Goal: Information Seeking & Learning: Find specific fact

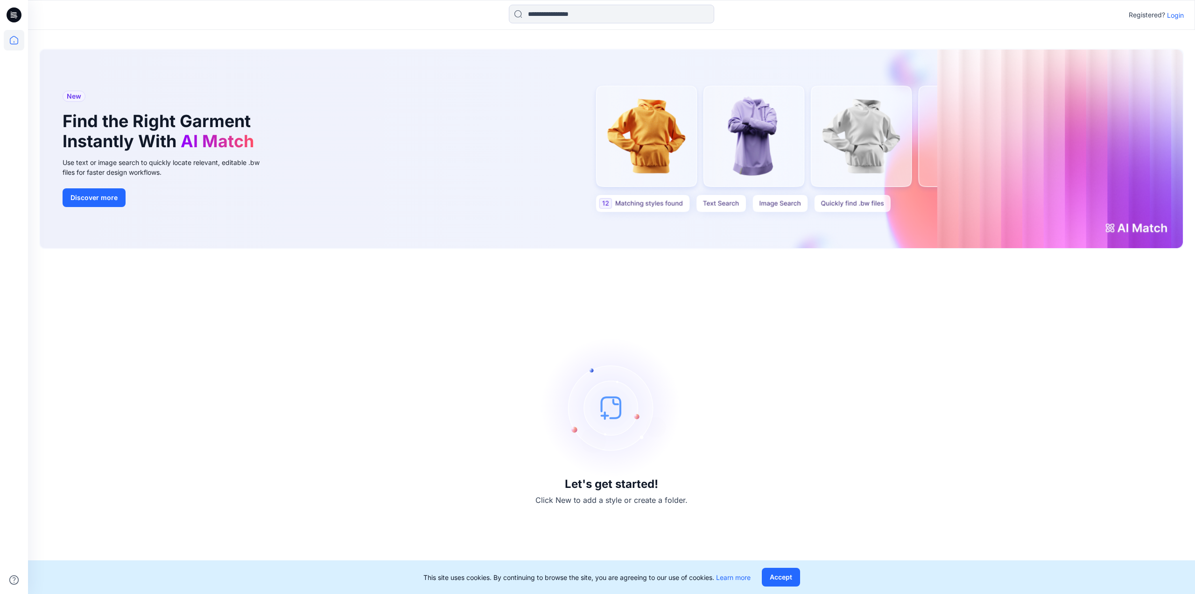
click at [1176, 9] on div "Registered? Login" at bounding box center [1156, 14] width 55 height 11
click at [1172, 15] on p "Login" at bounding box center [1175, 15] width 17 height 10
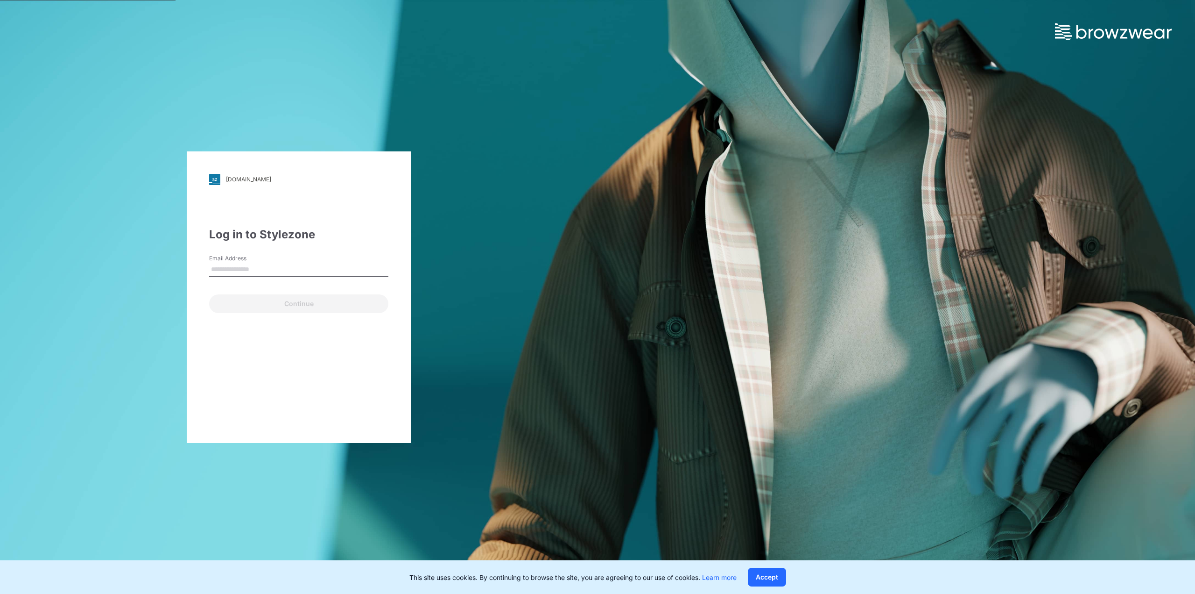
type input "**********"
click at [252, 299] on button "Continue" at bounding box center [298, 303] width 179 height 19
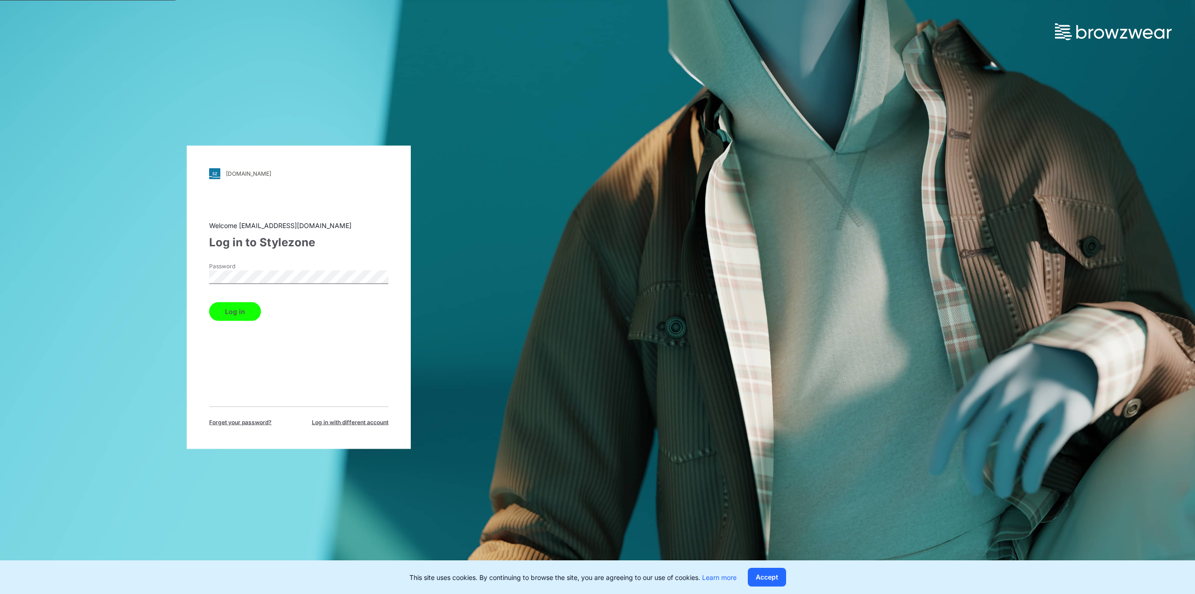
click at [241, 308] on button "Log in" at bounding box center [235, 311] width 52 height 19
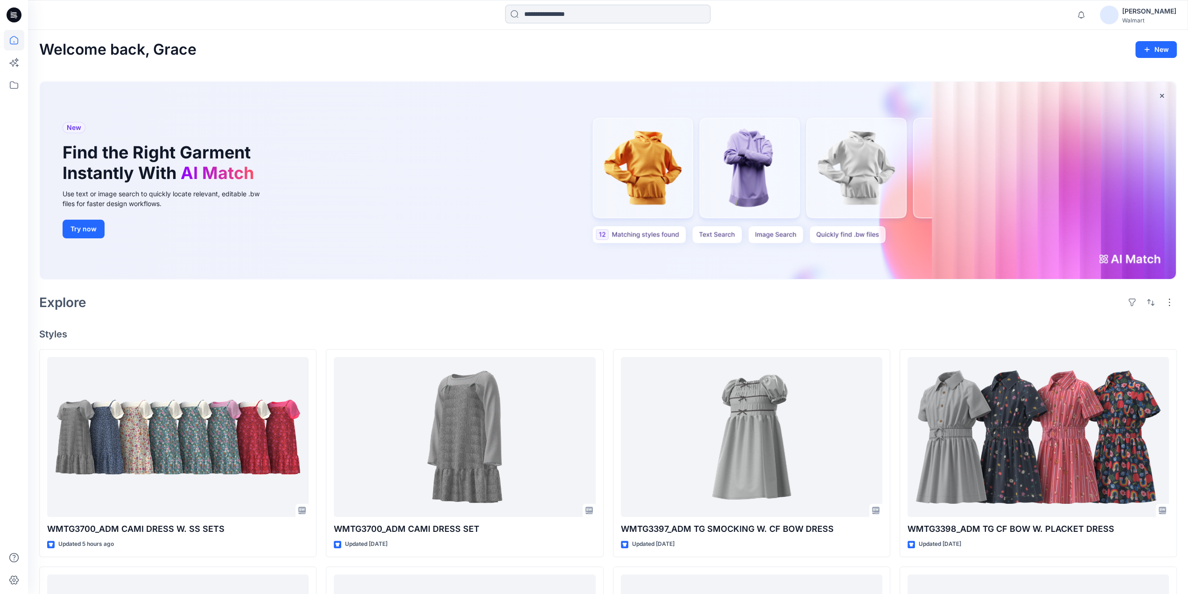
click at [553, 9] on input at bounding box center [607, 14] width 205 height 19
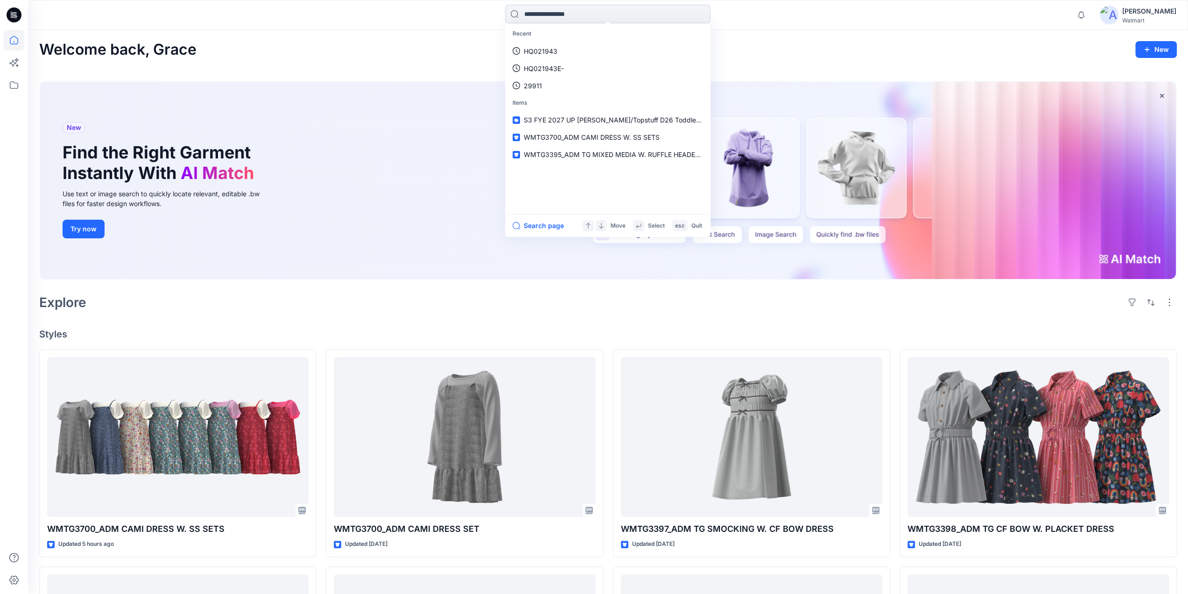
paste input "******"
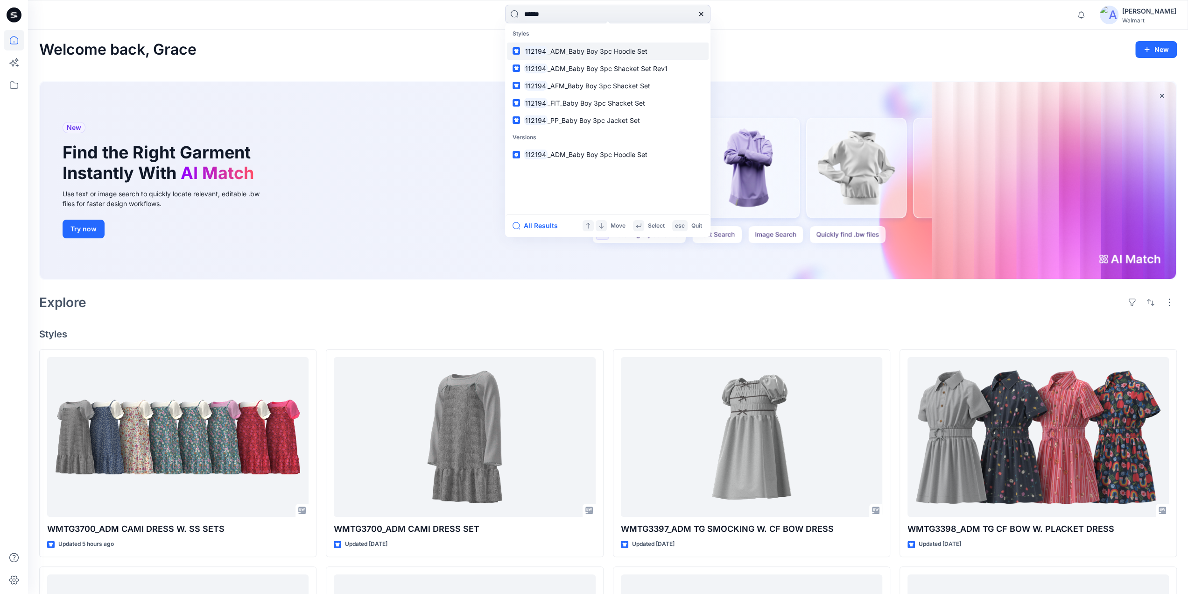
type input "******"
click at [572, 45] on link "112194 _ADM_Baby Boy 3pc Hoodie Set" at bounding box center [608, 50] width 202 height 17
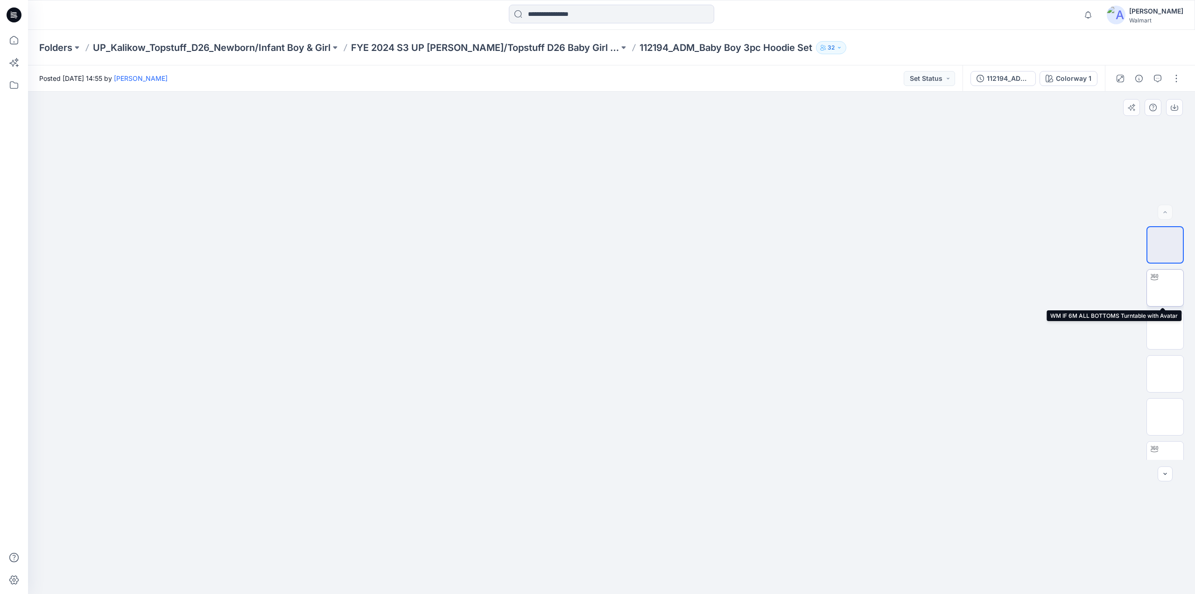
click at [1166, 288] on img at bounding box center [1166, 288] width 0 height 0
click at [446, 43] on p "FYE 2024 S3 UP Kalikow/Topstuff D26 Baby Girl & Boy" at bounding box center [485, 47] width 268 height 13
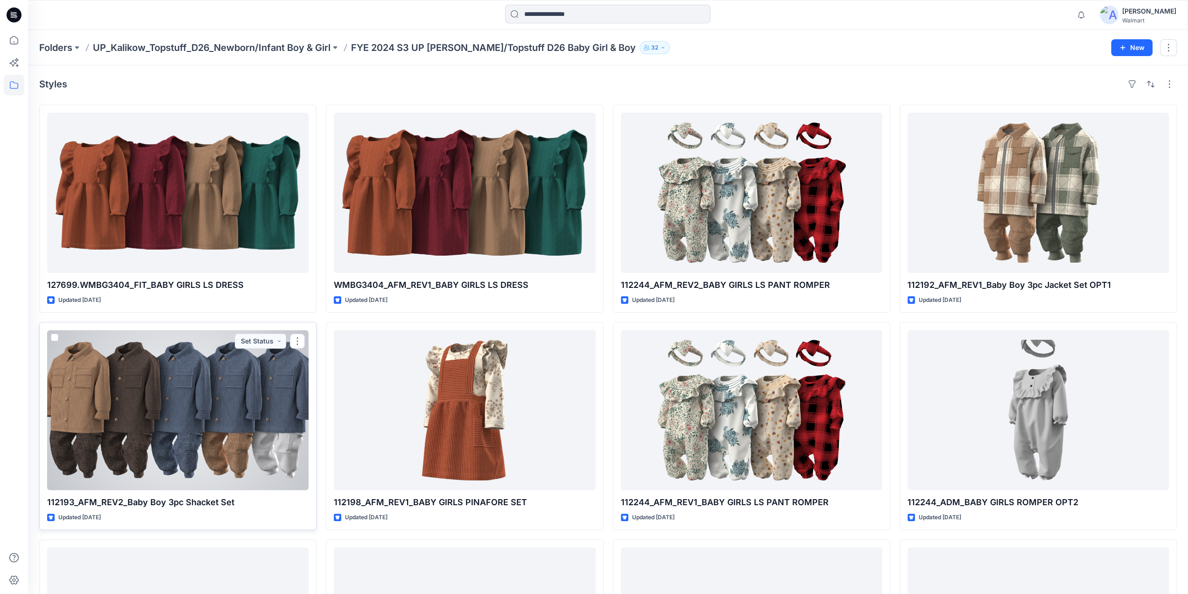
scroll to position [669, 0]
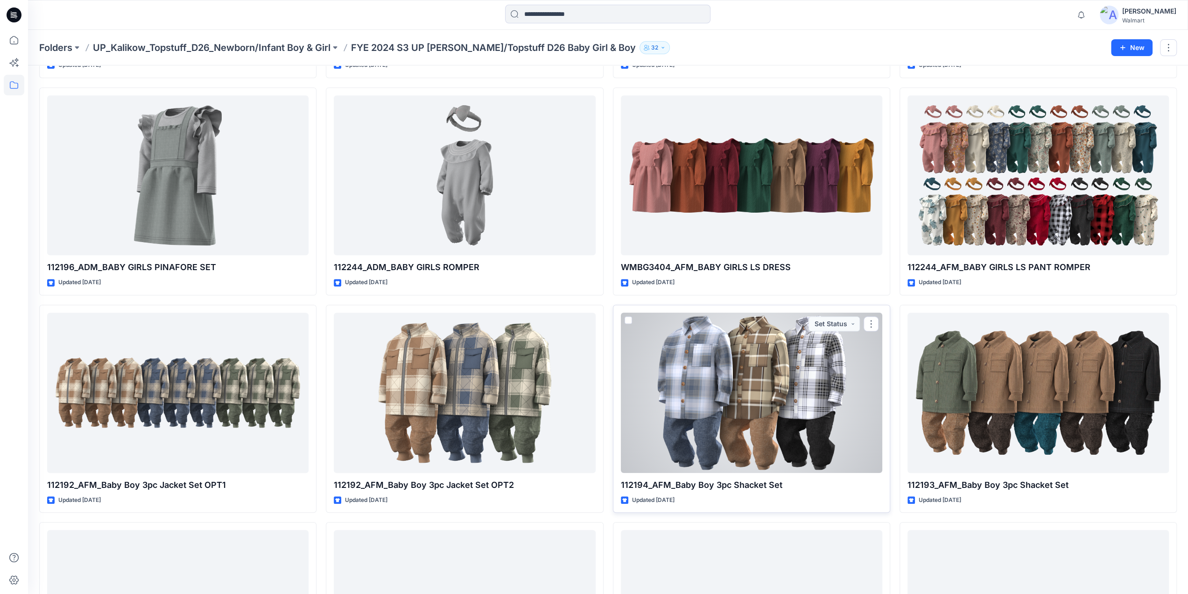
click at [735, 351] on div at bounding box center [751, 392] width 261 height 160
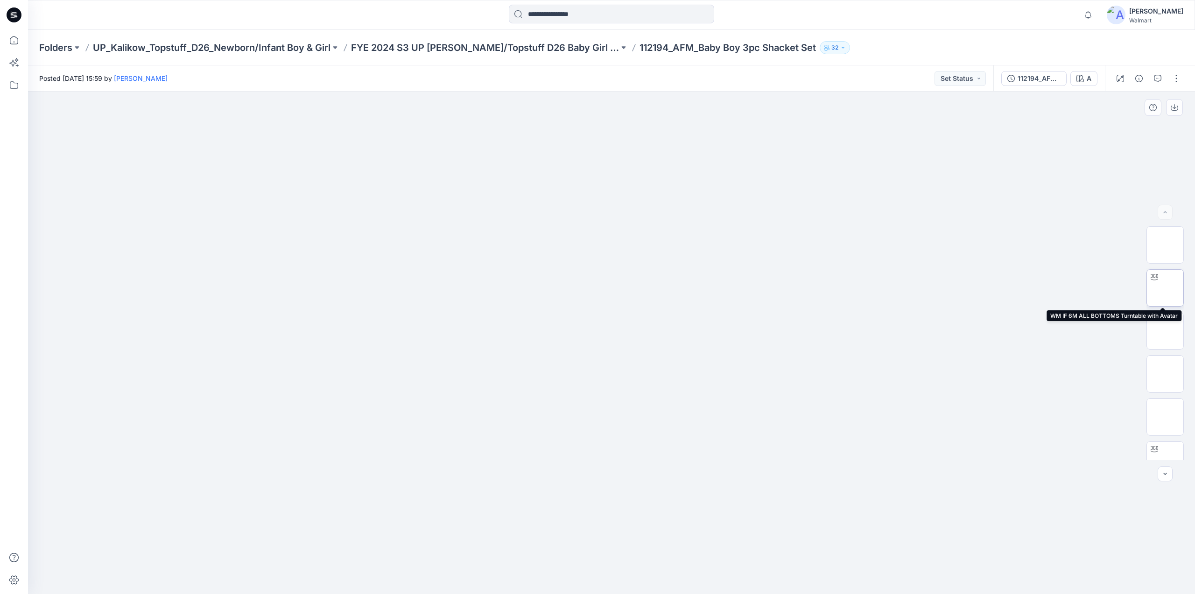
click at [1166, 288] on img at bounding box center [1166, 288] width 0 height 0
click at [1166, 331] on img at bounding box center [1166, 331] width 0 height 0
click at [1166, 288] on img at bounding box center [1166, 288] width 0 height 0
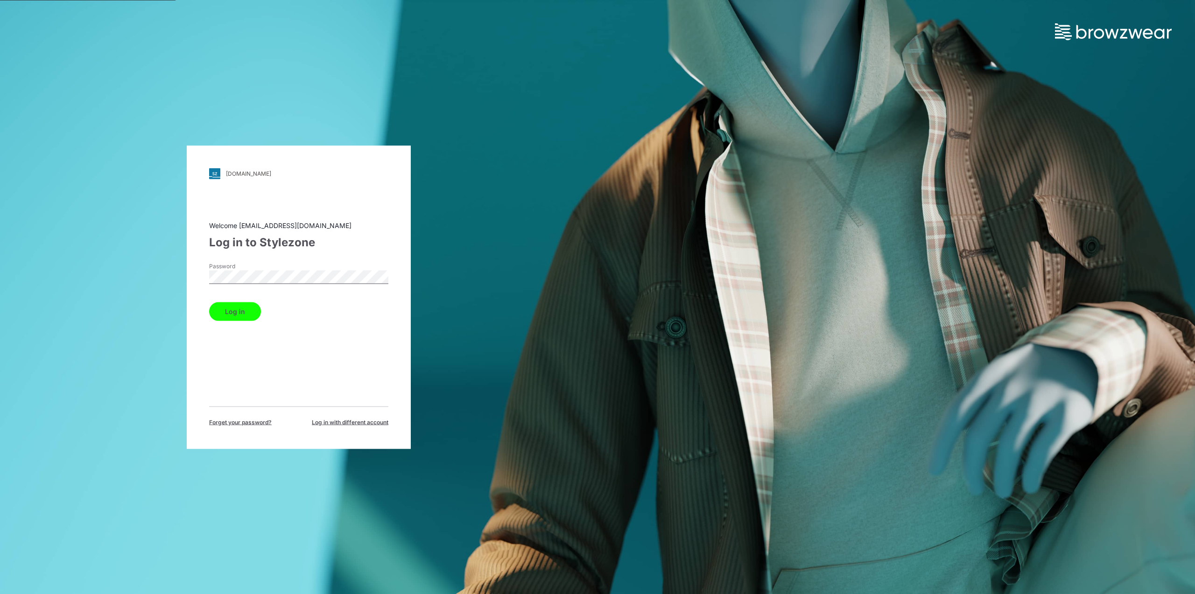
click at [241, 307] on button "Log in" at bounding box center [235, 311] width 52 height 19
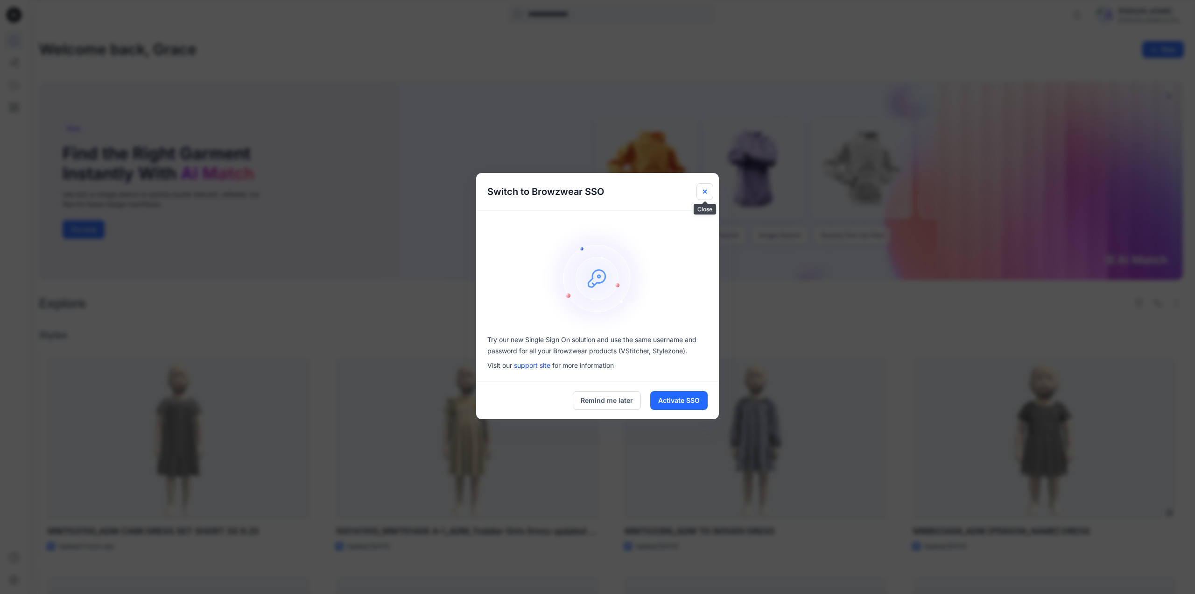
click at [709, 189] on button "Close" at bounding box center [705, 191] width 17 height 17
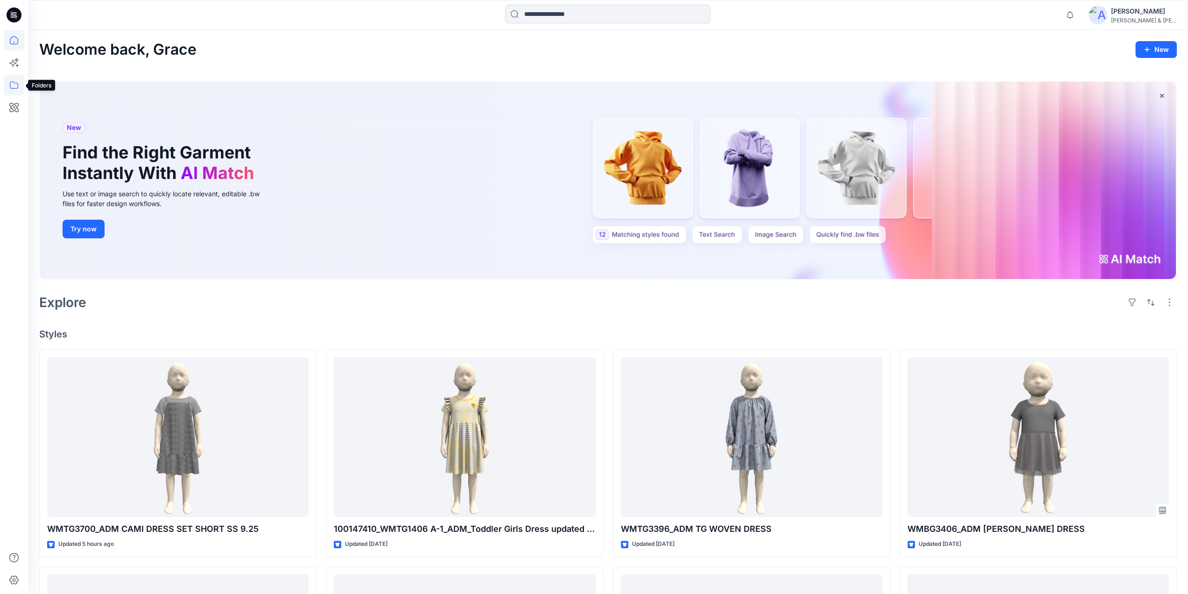
click at [15, 87] on icon at bounding box center [14, 85] width 21 height 21
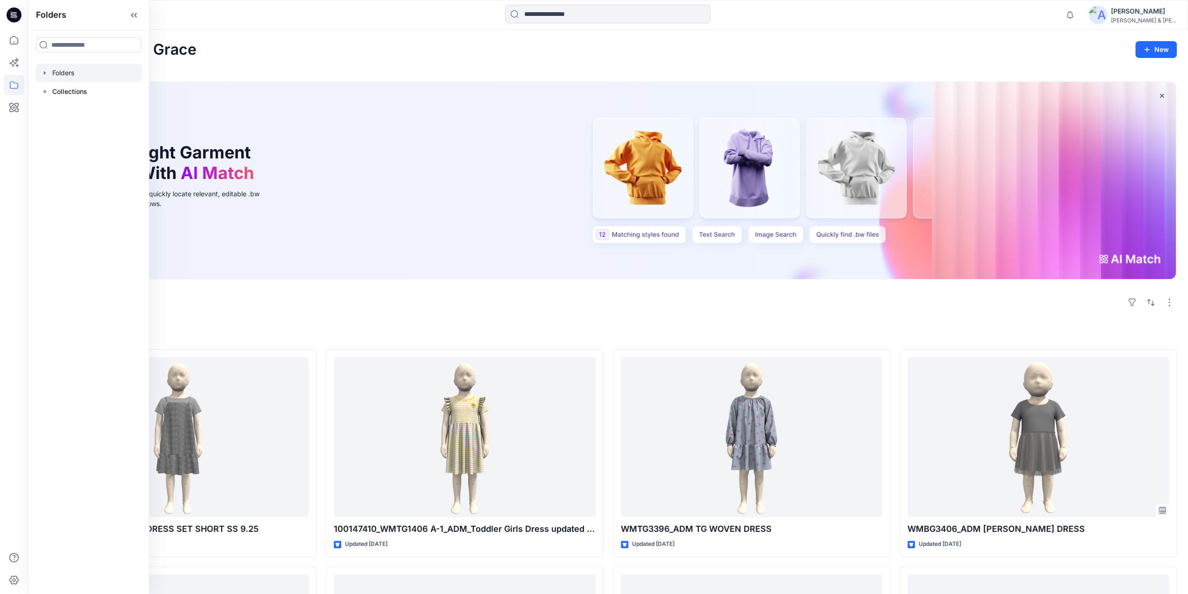
click at [41, 71] on icon "button" at bounding box center [44, 72] width 7 height 7
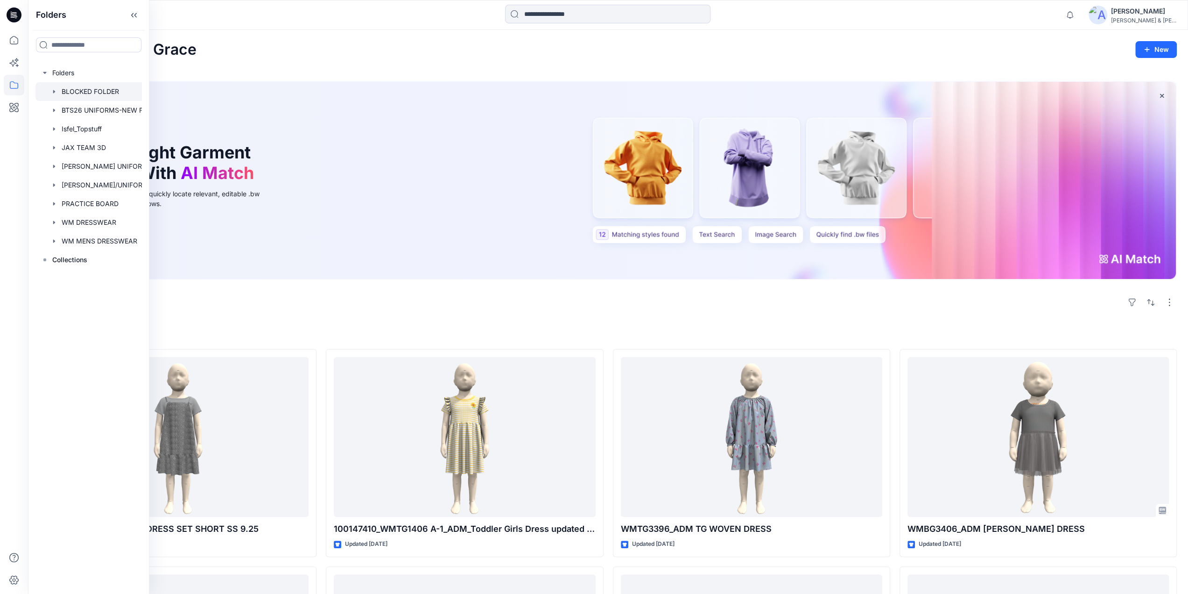
click at [71, 93] on div at bounding box center [100, 91] width 131 height 19
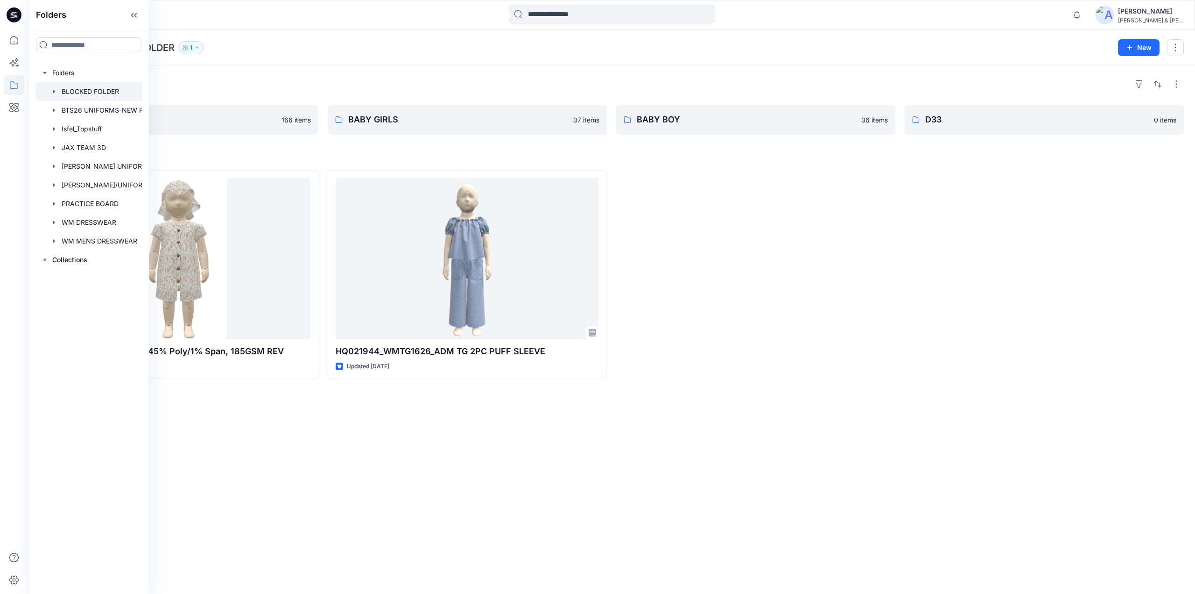
click at [727, 269] on div at bounding box center [755, 274] width 279 height 209
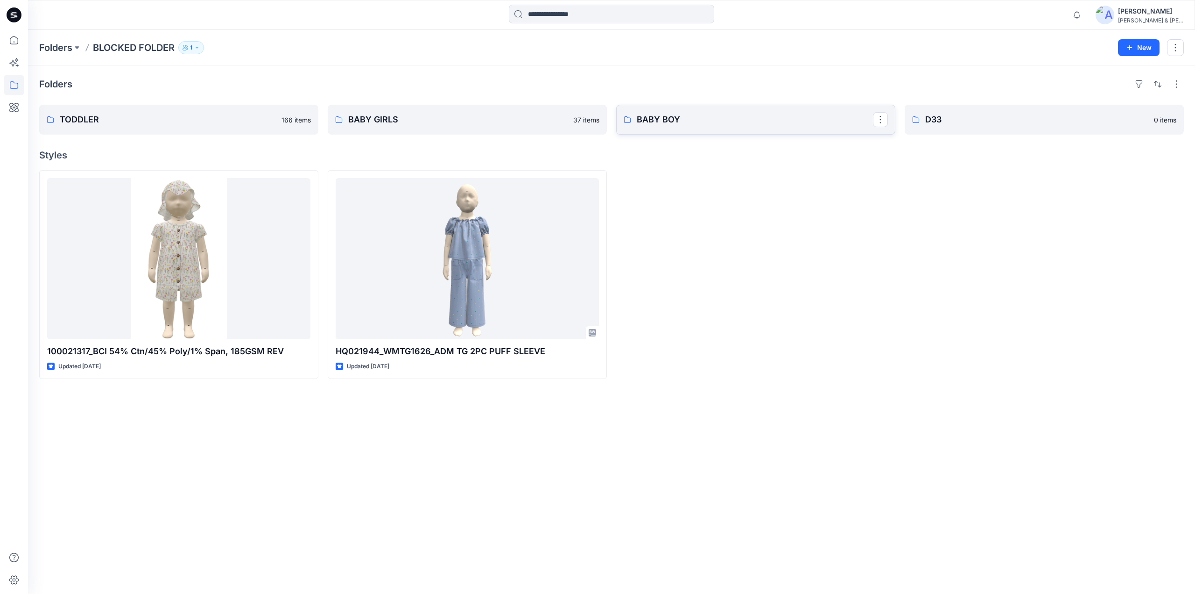
click at [671, 116] on p "BABY BOY" at bounding box center [755, 119] width 236 height 13
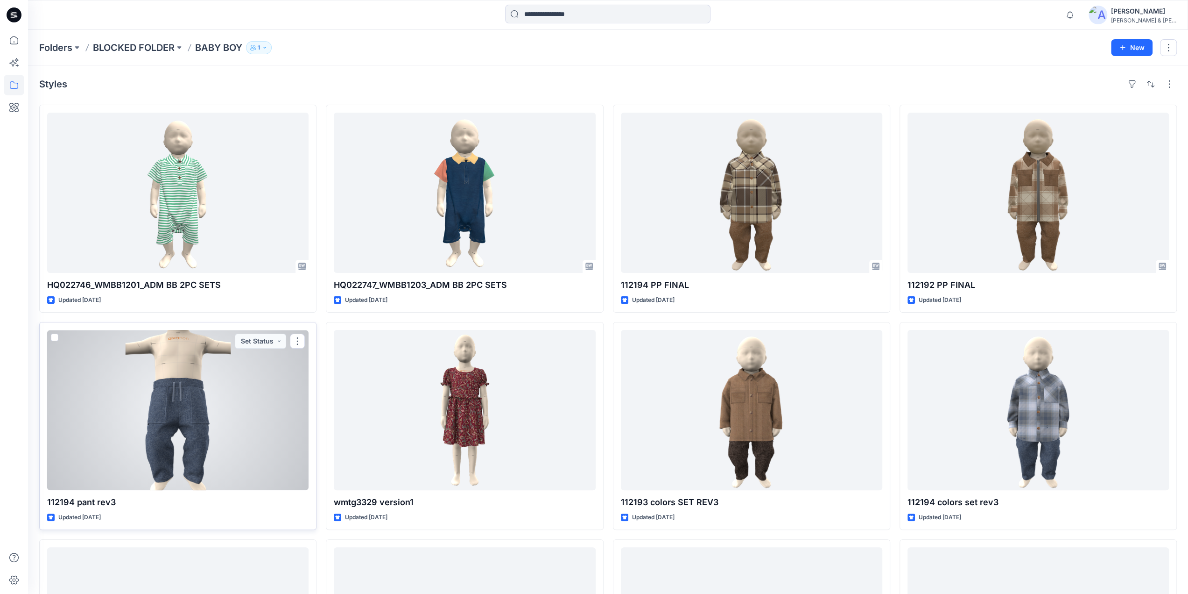
click at [184, 381] on div at bounding box center [177, 410] width 261 height 160
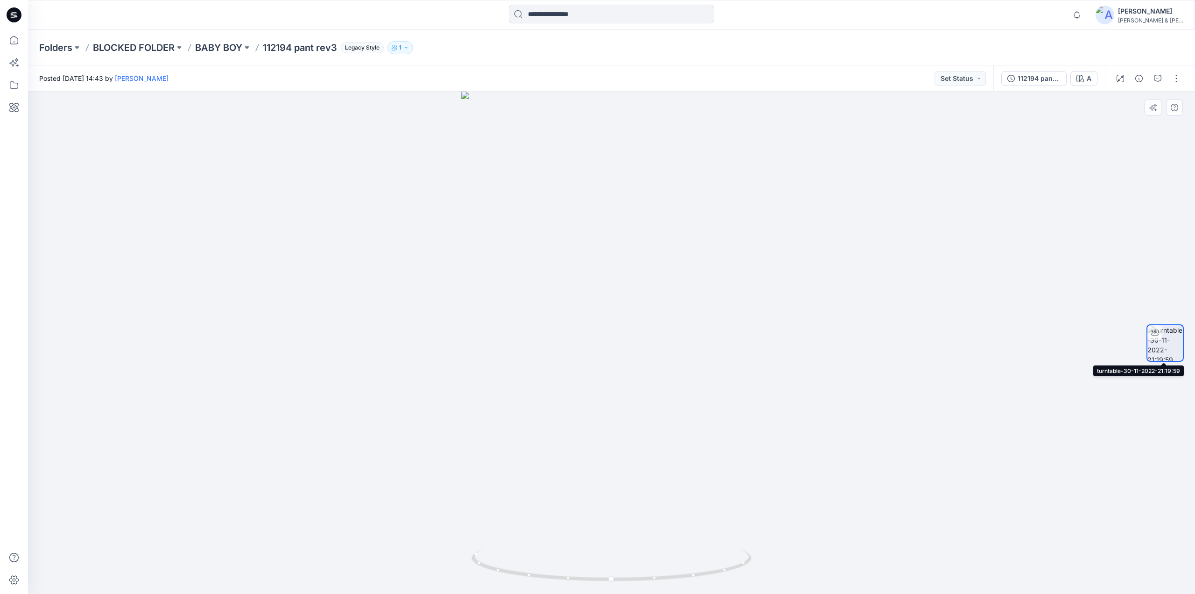
click at [1165, 347] on img at bounding box center [1165, 342] width 35 height 35
drag, startPoint x: 700, startPoint y: 432, endPoint x: 648, endPoint y: 439, distance: 52.7
click at [657, 439] on div at bounding box center [611, 343] width 1167 height 502
drag, startPoint x: 624, startPoint y: 439, endPoint x: 601, endPoint y: 442, distance: 22.7
click at [604, 442] on div at bounding box center [611, 343] width 1167 height 502
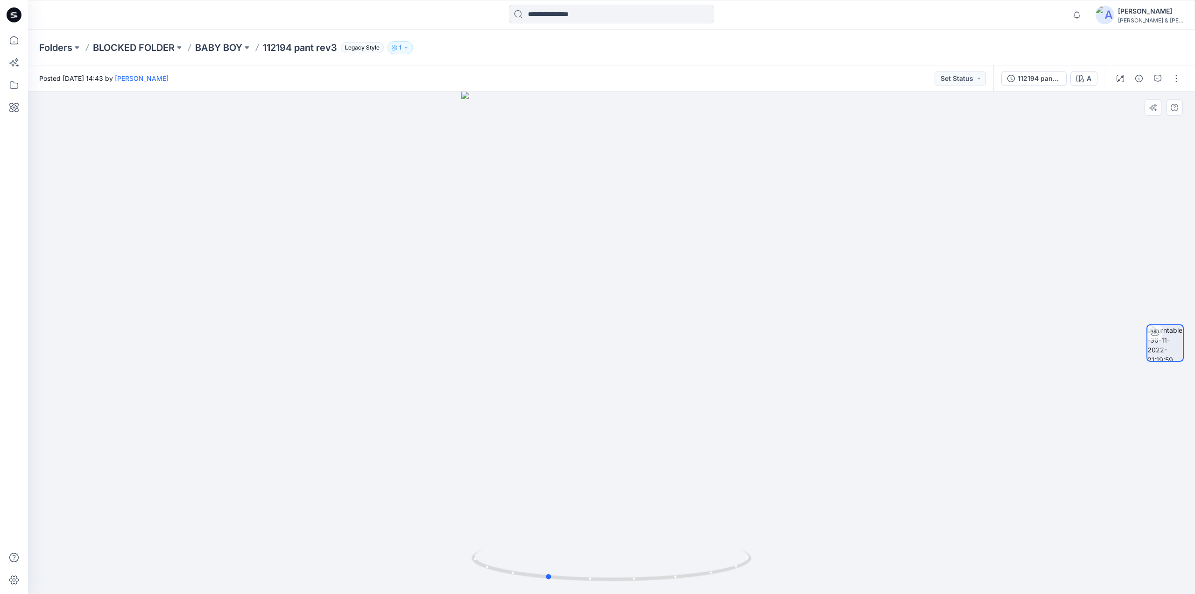
click at [594, 443] on div at bounding box center [611, 343] width 1167 height 502
drag, startPoint x: 264, startPoint y: 55, endPoint x: 295, endPoint y: 54, distance: 30.4
click at [295, 54] on div "Folders BLOCKED FOLDER BABY BOY 112194 pant rev3 Legacy Style 1" at bounding box center [611, 47] width 1167 height 35
copy p "112194"
click at [534, 9] on input at bounding box center [611, 14] width 205 height 19
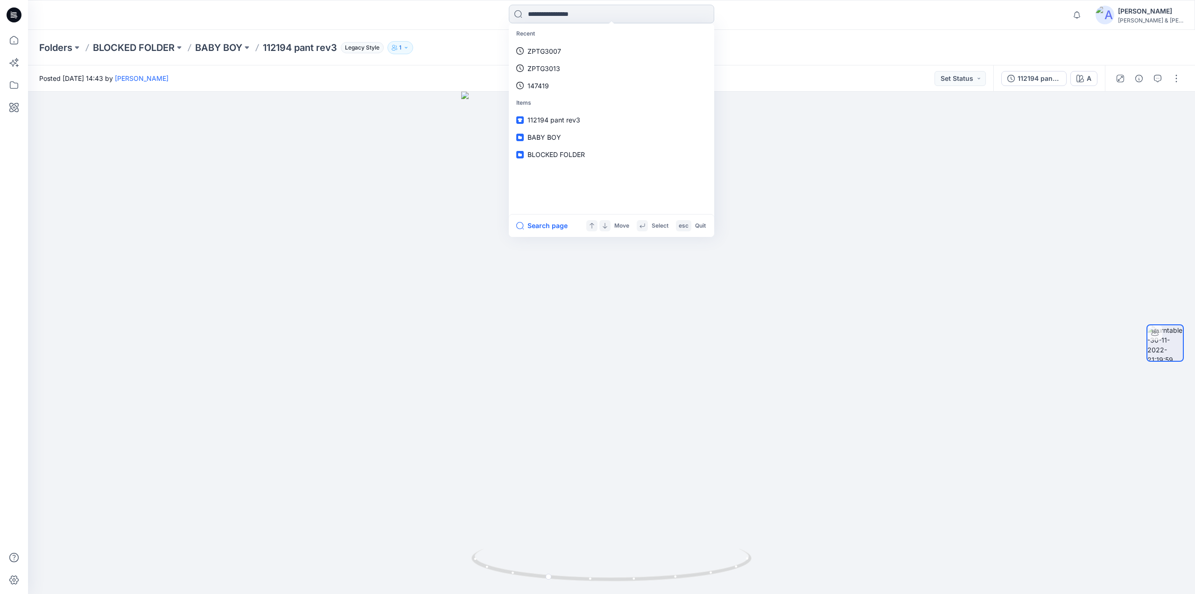
paste input "******"
type input "******"
click at [546, 225] on button "All Results" at bounding box center [541, 225] width 51 height 11
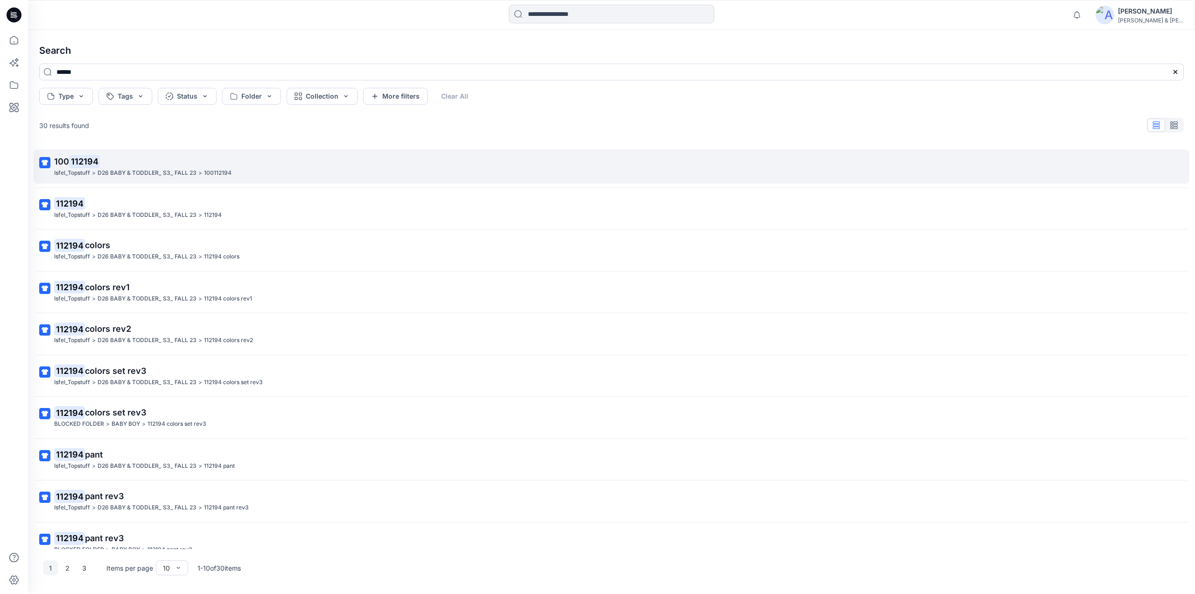
click at [70, 154] on link "100 112194 Isfel_Topstuff > D26 BABY & TODDLER_ S3_ FALL 23 > 100112194" at bounding box center [612, 166] width 1156 height 34
